Goal: Task Accomplishment & Management: Use online tool/utility

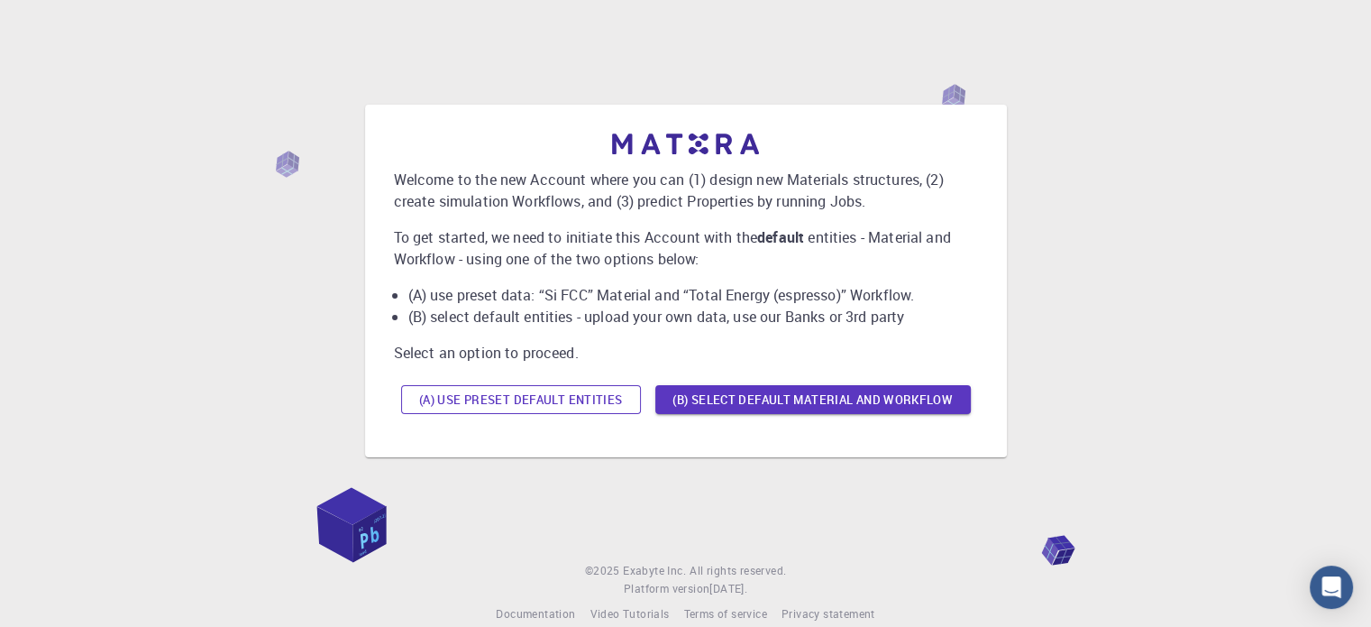
click at [617, 400] on button "(A) Use preset default entities" at bounding box center [521, 399] width 240 height 29
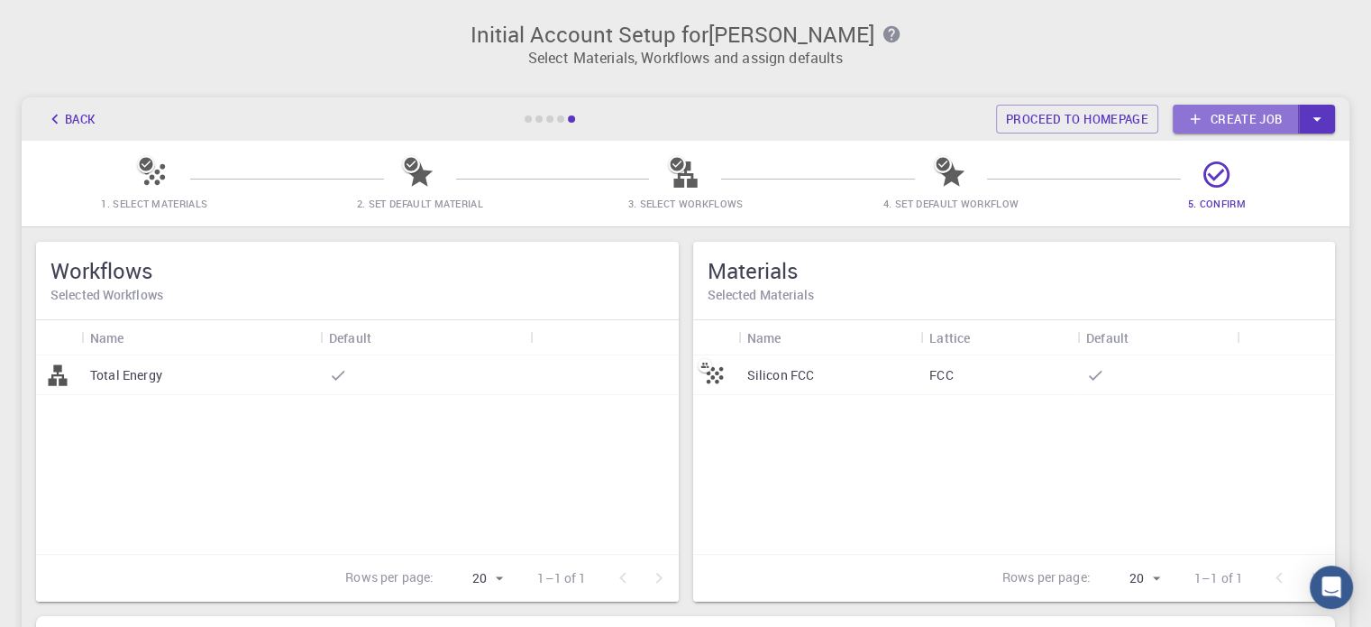
click at [1212, 119] on link "Create job" at bounding box center [1236, 119] width 126 height 29
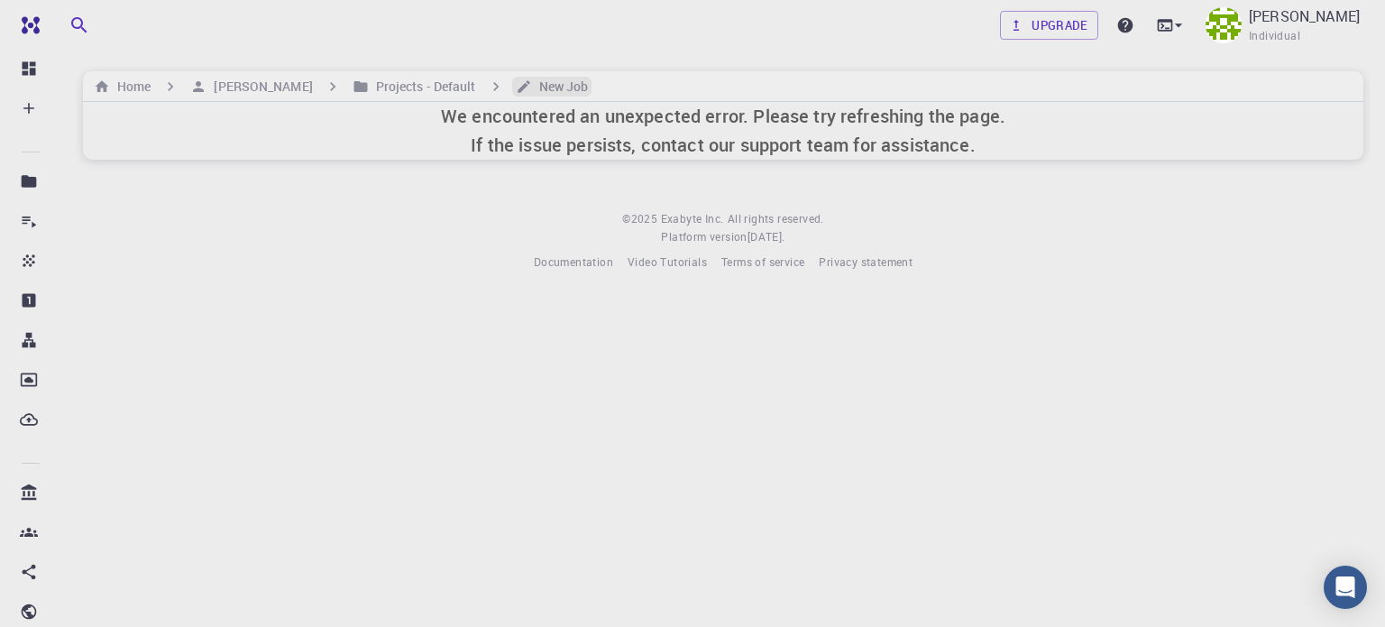
click at [532, 89] on h6 "New Job" at bounding box center [560, 87] width 57 height 20
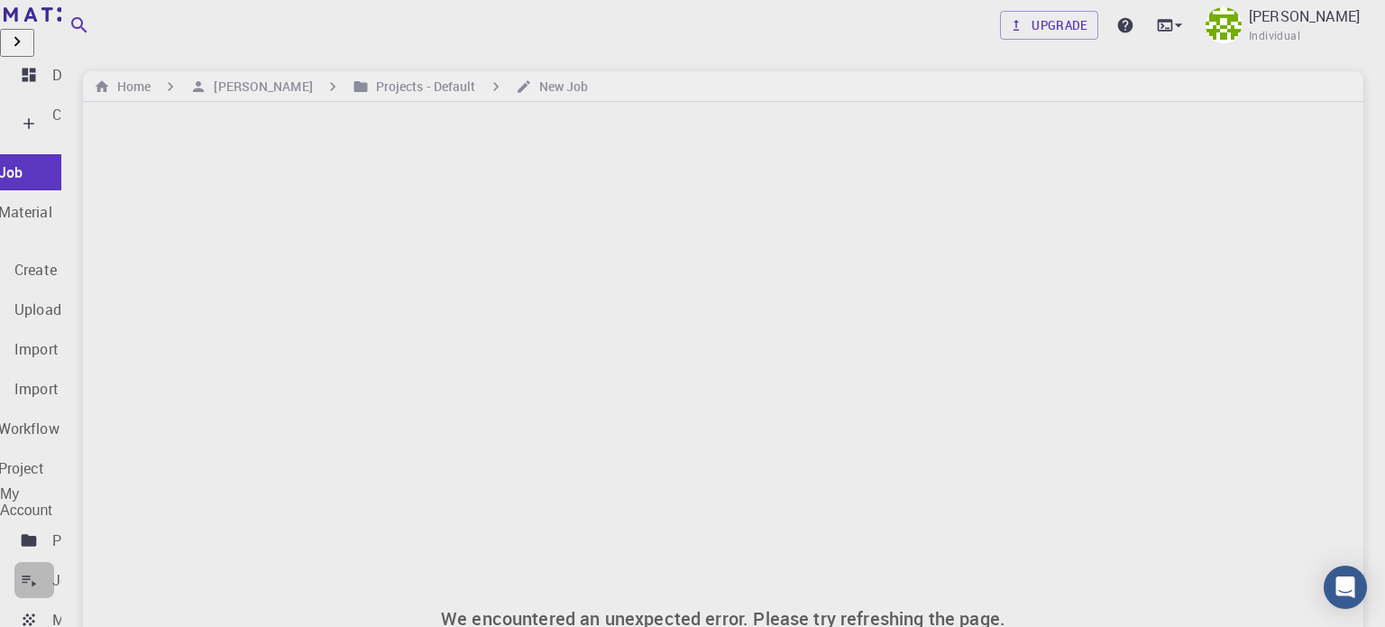
click at [56, 569] on p "Jobs" at bounding box center [68, 580] width 32 height 22
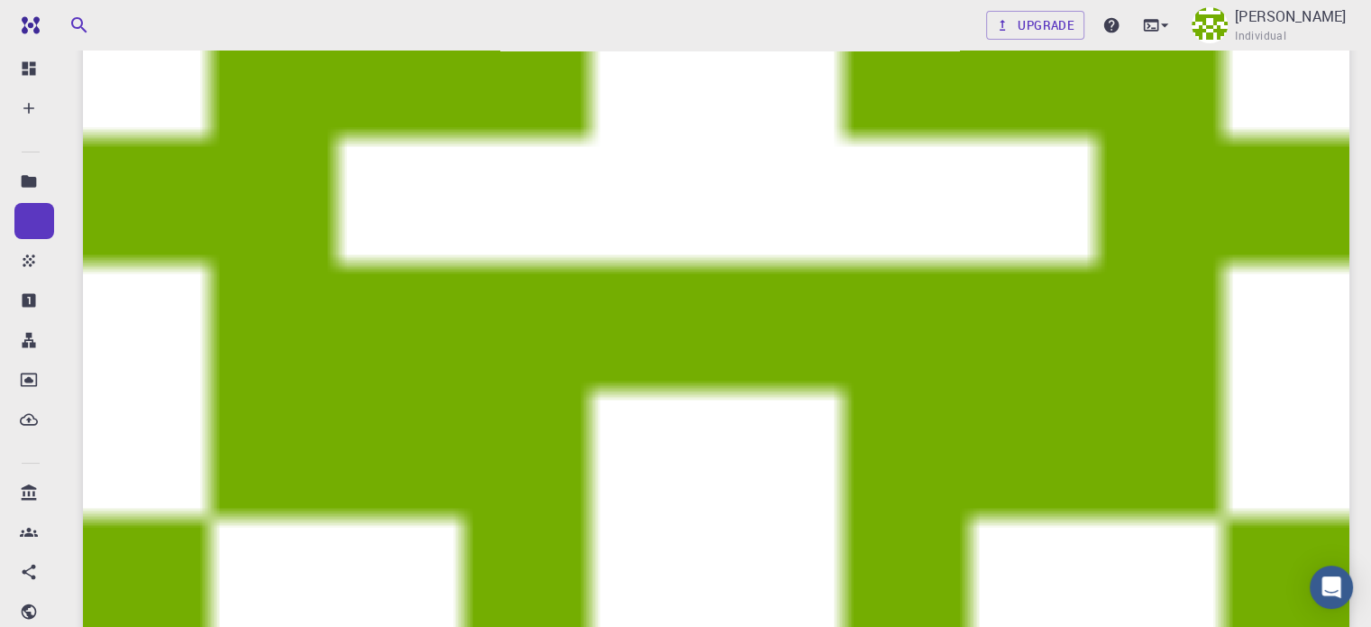
scroll to position [82, 0]
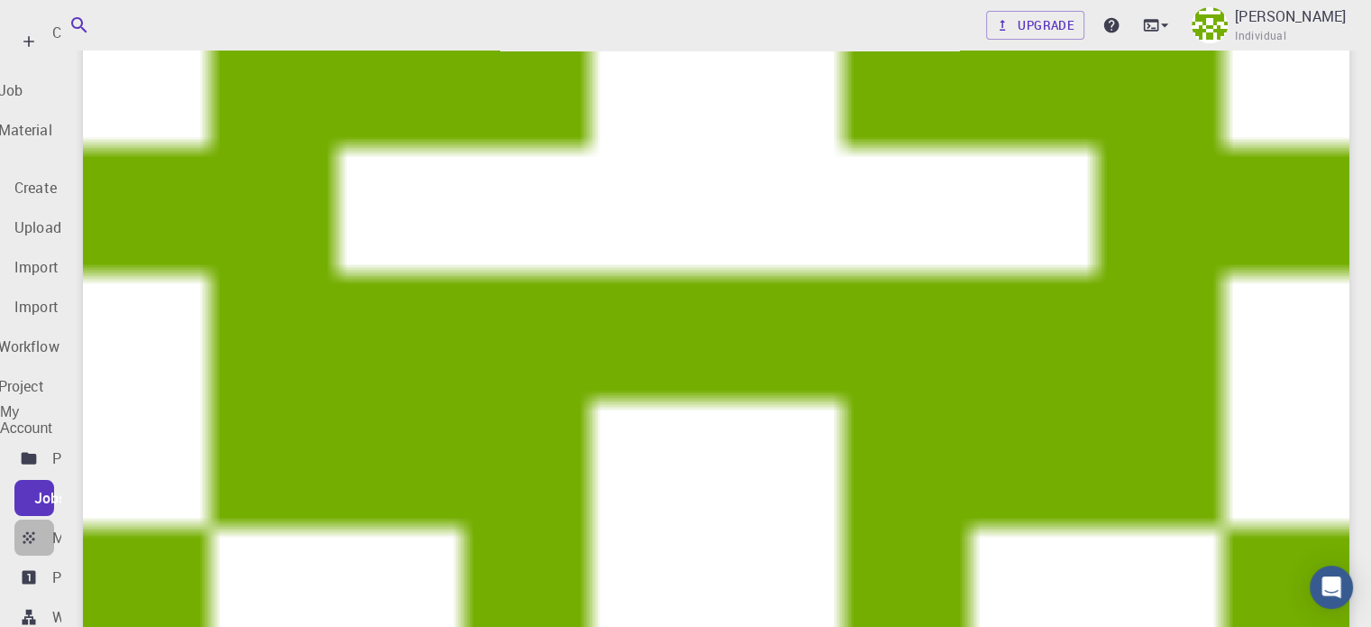
click at [90, 526] on p "Materials" at bounding box center [82, 537] width 61 height 22
